Goal: Obtain resource: Obtain resource

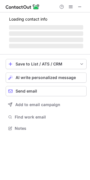
scroll to position [137, 90]
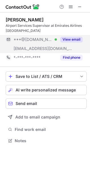
click at [77, 36] on div "View email" at bounding box center [70, 39] width 26 height 9
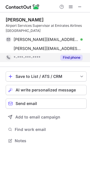
click at [69, 57] on button "Find phone" at bounding box center [71, 58] width 22 height 6
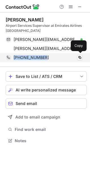
drag, startPoint x: 43, startPoint y: 57, endPoint x: 13, endPoint y: 58, distance: 30.0
click at [13, 58] on div "+971528175296 Copy" at bounding box center [44, 57] width 77 height 9
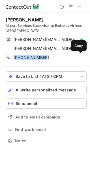
copy span "+971528175296"
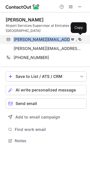
drag, startPoint x: 14, startPoint y: 40, endPoint x: 66, endPoint y: 40, distance: 52.3
click at [66, 40] on span "christopher.angon@live.com" at bounding box center [46, 39] width 65 height 5
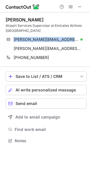
copy span "christopher.angon@live.com"
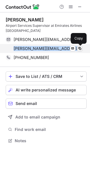
drag, startPoint x: 14, startPoint y: 48, endPoint x: 77, endPoint y: 49, distance: 63.0
click at [77, 49] on div "christopher.angon@emirates.com Send email Copy" at bounding box center [44, 48] width 77 height 9
copy div "christopher.angon@emirates.com Send email"
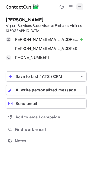
click at [79, 7] on span at bounding box center [79, 7] width 5 height 5
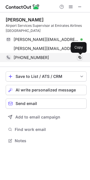
click at [78, 57] on span at bounding box center [79, 57] width 5 height 5
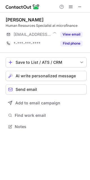
scroll to position [123, 90]
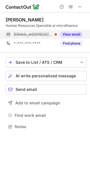
click at [66, 34] on button "View email" at bounding box center [71, 35] width 22 height 6
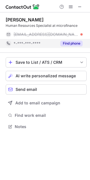
click at [64, 40] on div "Find phone" at bounding box center [70, 43] width 26 height 9
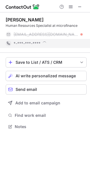
click at [71, 44] on div "*-***-***-****" at bounding box center [48, 43] width 69 height 5
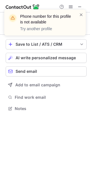
scroll to position [105, 90]
